Goal: Task Accomplishment & Management: Use online tool/utility

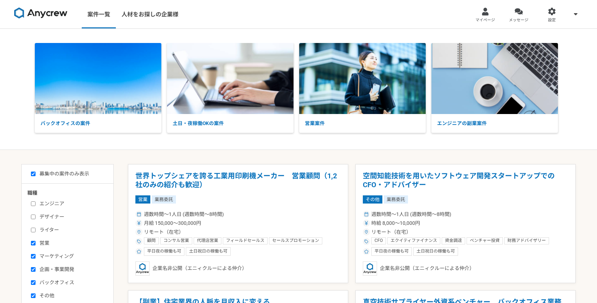
select select "1"
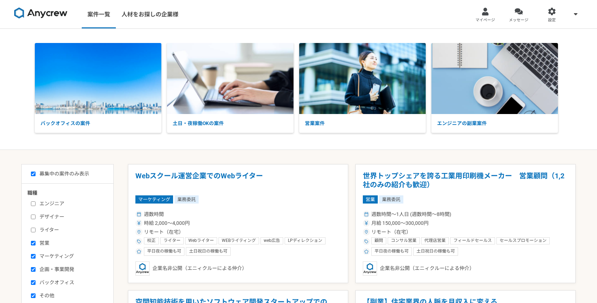
select select "1"
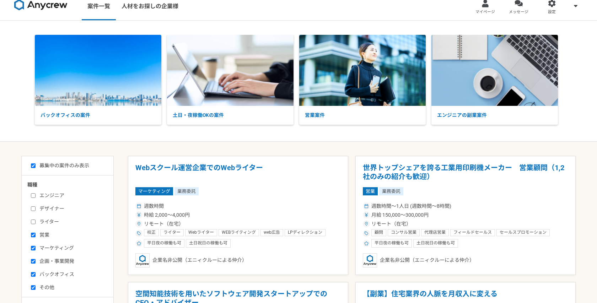
scroll to position [28, 0]
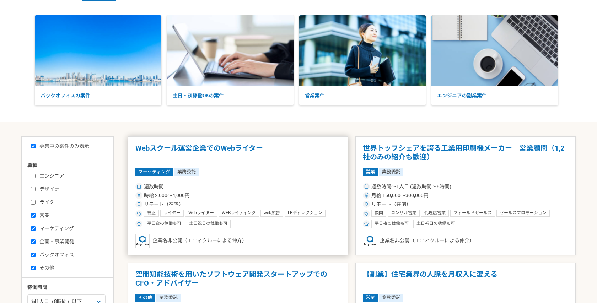
click at [185, 198] on span "時給 2,000〜4,000円" at bounding box center [167, 195] width 46 height 7
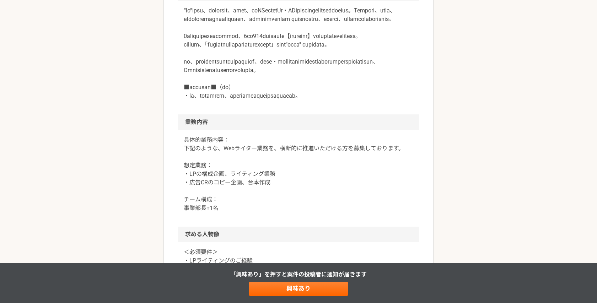
scroll to position [310, 0]
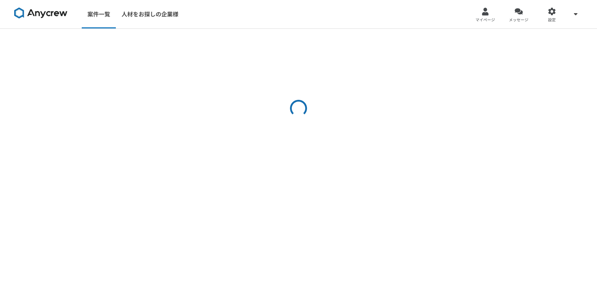
select select "1"
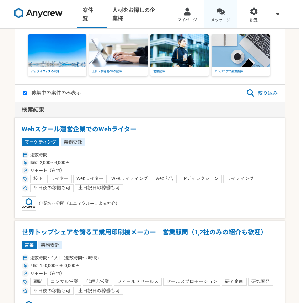
click at [217, 22] on span "メッセージ" at bounding box center [221, 20] width 20 height 6
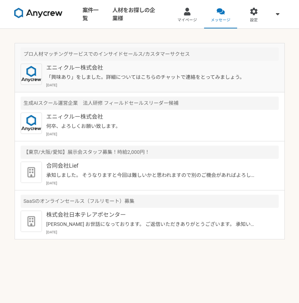
click at [106, 77] on p "「興味あり」をしました。詳細についてはこちらのチャットで連絡をとってみましょう。" at bounding box center [150, 77] width 209 height 7
click at [135, 134] on p "[DATE]" at bounding box center [162, 133] width 232 height 5
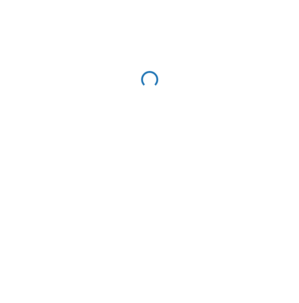
scroll to position [853, 0]
